Goal: Task Accomplishment & Management: Complete application form

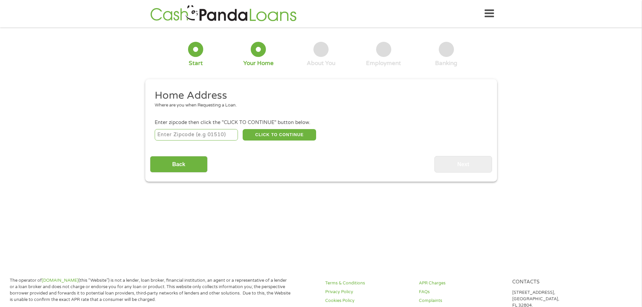
click at [226, 135] on input "number" at bounding box center [196, 134] width 83 height 11
type input "26757"
click at [258, 135] on button "CLICK TO CONTINUE" at bounding box center [280, 134] width 74 height 11
type input "26757"
type input "[PERSON_NAME]"
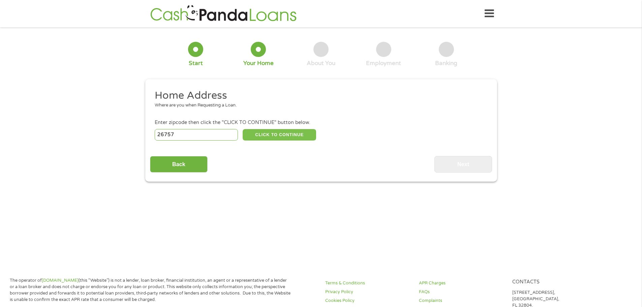
select select "[US_STATE]"
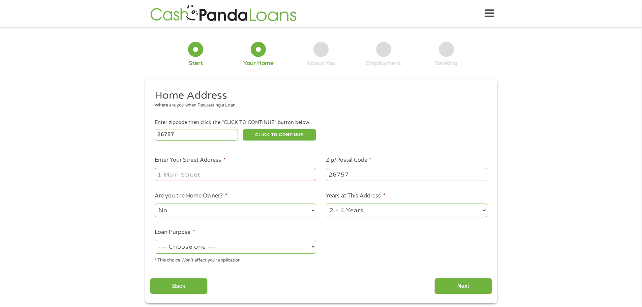
click at [237, 172] on input "Enter Your Street Address *" at bounding box center [236, 174] width 162 height 13
type input "[STREET_ADDRESS]"
click at [283, 245] on select "--- Choose one --- Pay Bills Debt Consolidation Home Improvement Major Purchase…" at bounding box center [236, 247] width 162 height 14
select select "debtconsolidation"
click at [155, 240] on select "--- Choose one --- Pay Bills Debt Consolidation Home Improvement Major Purchase…" at bounding box center [236, 247] width 162 height 14
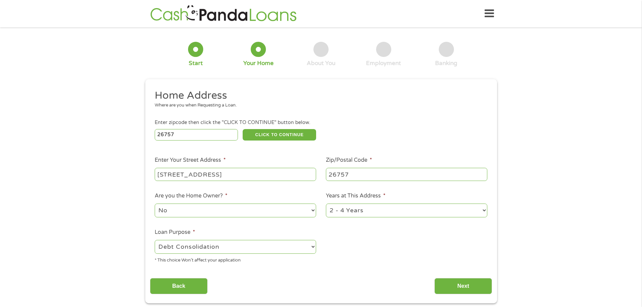
click at [359, 260] on ul "Home Address Where are you when Requesting a Loan. Enter zipcode then click the…" at bounding box center [321, 179] width 342 height 180
click at [442, 285] on input "Next" at bounding box center [464, 286] width 58 height 17
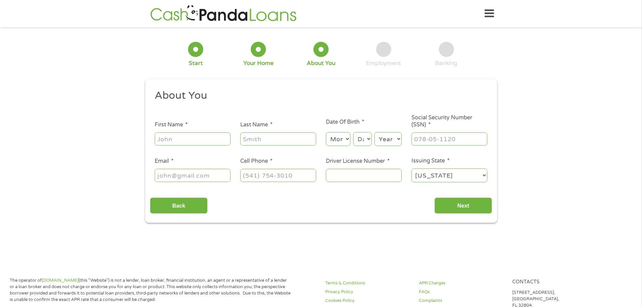
click at [201, 144] on input "First Name *" at bounding box center [193, 139] width 76 height 13
type input "[PERSON_NAME]"
type input "[PERSON_NAME][EMAIL_ADDRESS][DOMAIN_NAME]"
type input "5406781625"
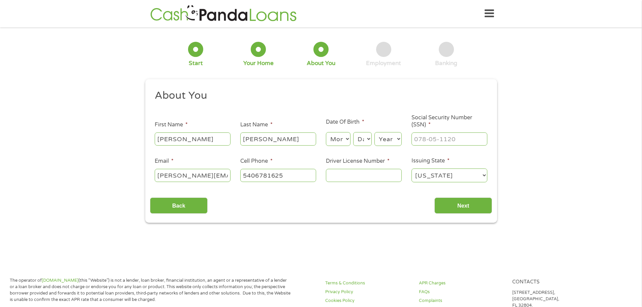
select select "[US_STATE]"
type input "[PHONE_NUMBER]"
click at [339, 137] on select "Month 1 2 3 4 5 6 7 8 9 10 11 12" at bounding box center [338, 139] width 25 height 14
select select "12"
click at [326, 132] on select "Month 1 2 3 4 5 6 7 8 9 10 11 12" at bounding box center [338, 139] width 25 height 14
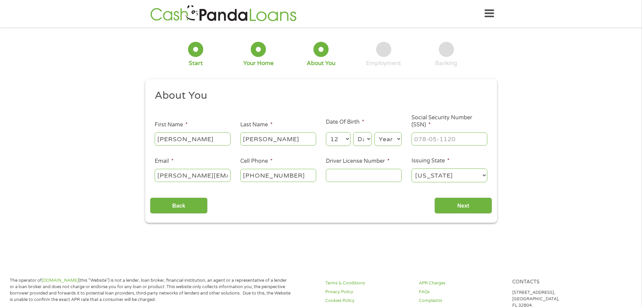
click at [363, 140] on select "Day 1 2 3 4 5 6 7 8 9 10 11 12 13 14 15 16 17 18 19 20 21 22 23 24 25 26 27 28 …" at bounding box center [362, 139] width 18 height 14
select select "31"
click at [353, 132] on select "Day 1 2 3 4 5 6 7 8 9 10 11 12 13 14 15 16 17 18 19 20 21 22 23 24 25 26 27 28 …" at bounding box center [362, 139] width 18 height 14
select select "1997"
type input "234-45-4391"
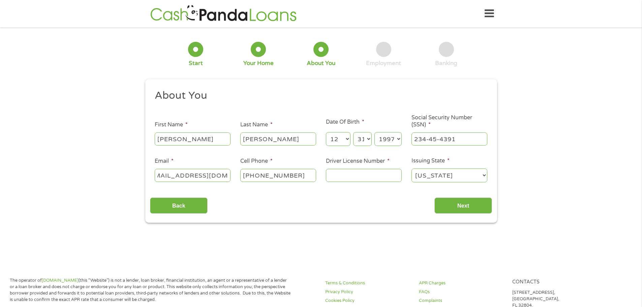
scroll to position [0, 0]
type input "[EMAIL_ADDRESS][DOMAIN_NAME]"
type input "[PHONE_NUMBER]"
type input "F882692"
select select "[US_STATE]"
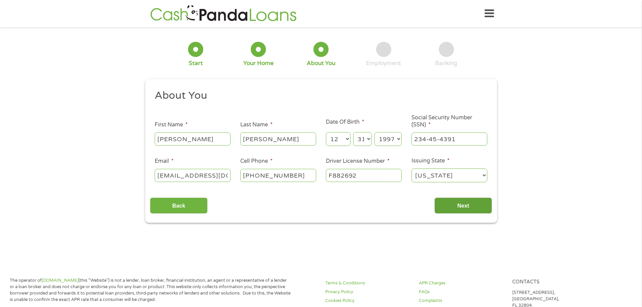
click at [478, 206] on input "Next" at bounding box center [464, 206] width 58 height 17
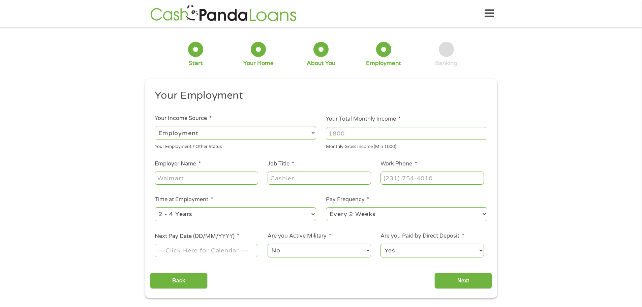
scroll to position [3, 3]
click at [344, 131] on input "Your Total Monthly Income *" at bounding box center [407, 133] width 162 height 13
type input "3000"
click at [225, 179] on input "Employer Name *" at bounding box center [206, 178] width 103 height 13
type input "[PERSON_NAME] Machine"
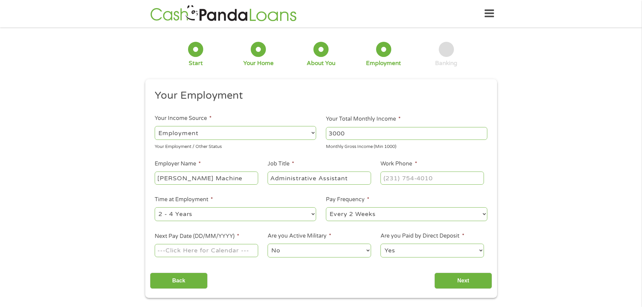
type input "Administrative Assistant"
type input "[PHONE_NUMBER]"
type input "[DATE]"
click at [417, 250] on select "Yes No" at bounding box center [432, 251] width 103 height 14
click at [381, 244] on select "Yes No" at bounding box center [432, 251] width 103 height 14
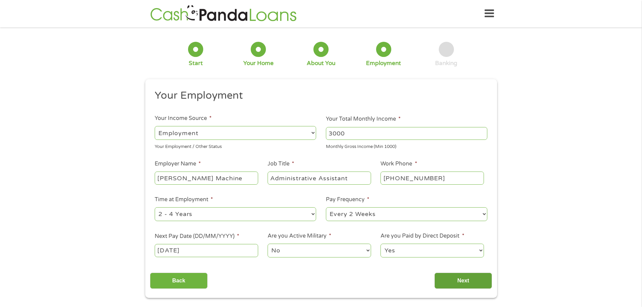
click at [457, 282] on input "Next" at bounding box center [464, 281] width 58 height 17
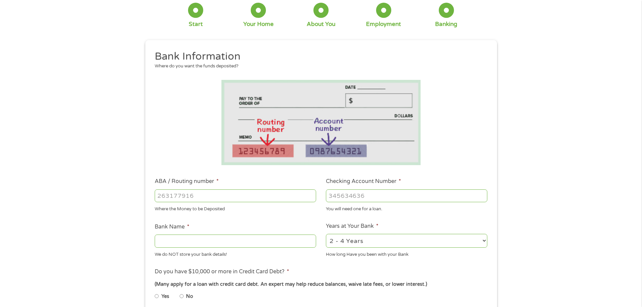
scroll to position [101, 0]
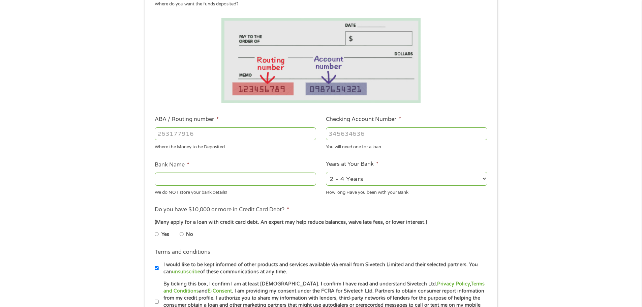
click at [183, 234] on input "No" at bounding box center [182, 234] width 4 height 11
radio input "true"
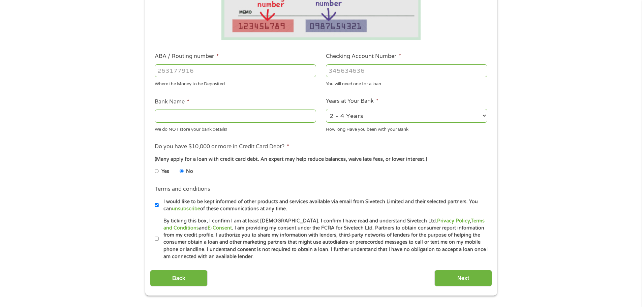
scroll to position [169, 0]
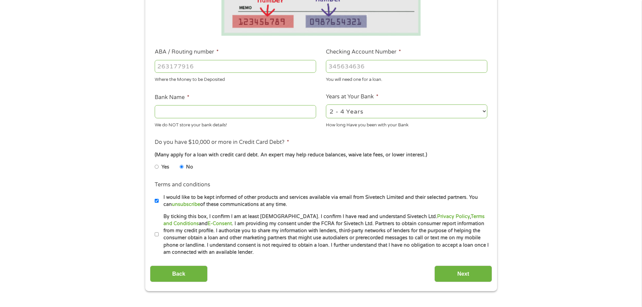
click at [157, 233] on input "By ticking this box, I confirm I am at least [DEMOGRAPHIC_DATA]. I confirm I ha…" at bounding box center [157, 234] width 4 height 11
checkbox input "true"
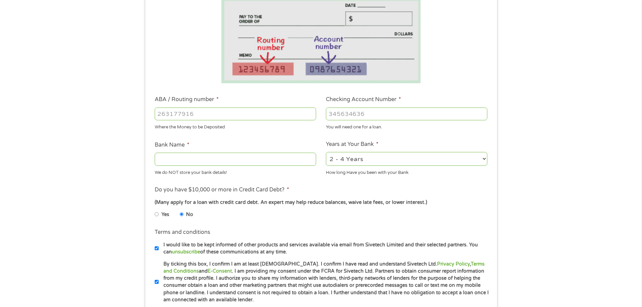
scroll to position [67, 0]
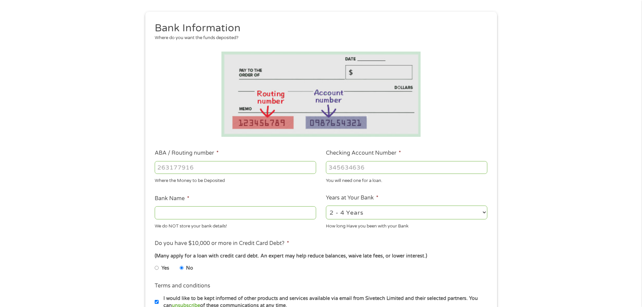
click at [212, 170] on input "ABA / Routing number *" at bounding box center [236, 167] width 162 height 13
type input "103100195"
type input "CENTRAL NATIONAL BANK TRUST"
type input "103100195"
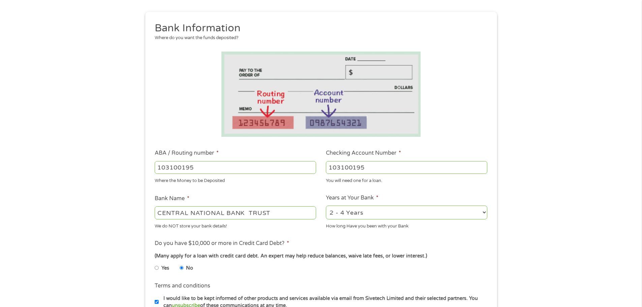
drag, startPoint x: 375, startPoint y: 165, endPoint x: 284, endPoint y: 166, distance: 91.4
click at [284, 166] on ul "Bank Information Where do you want the funds deposited? ABA / Routing number * …" at bounding box center [321, 190] width 342 height 336
type input "[CREDIT_CARD_NUMBER]"
click at [499, 162] on div "1 Start 2 Your Home 3 About You 4 Employment 5 Banking 6 This field is hidden w…" at bounding box center [321, 179] width 364 height 428
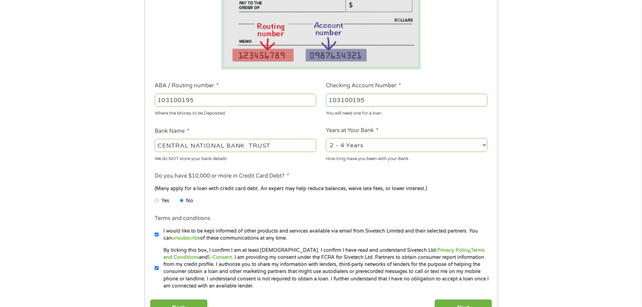
scroll to position [270, 0]
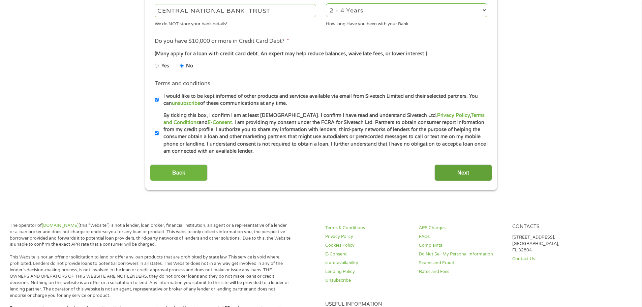
click at [471, 173] on input "Next" at bounding box center [464, 173] width 58 height 17
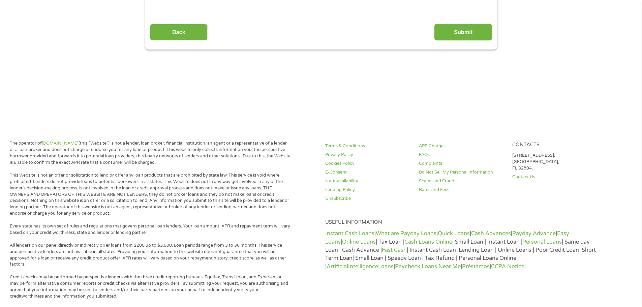
scroll to position [0, 0]
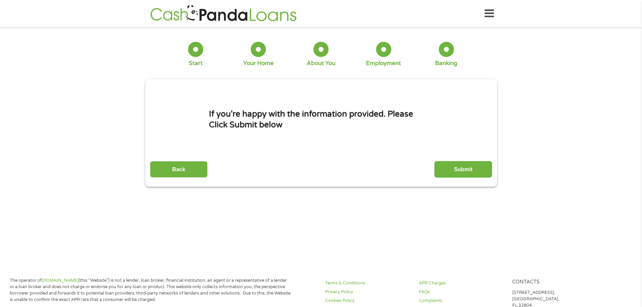
click at [471, 173] on input "Submit" at bounding box center [464, 169] width 58 height 17
